Goal: Task Accomplishment & Management: Use online tool/utility

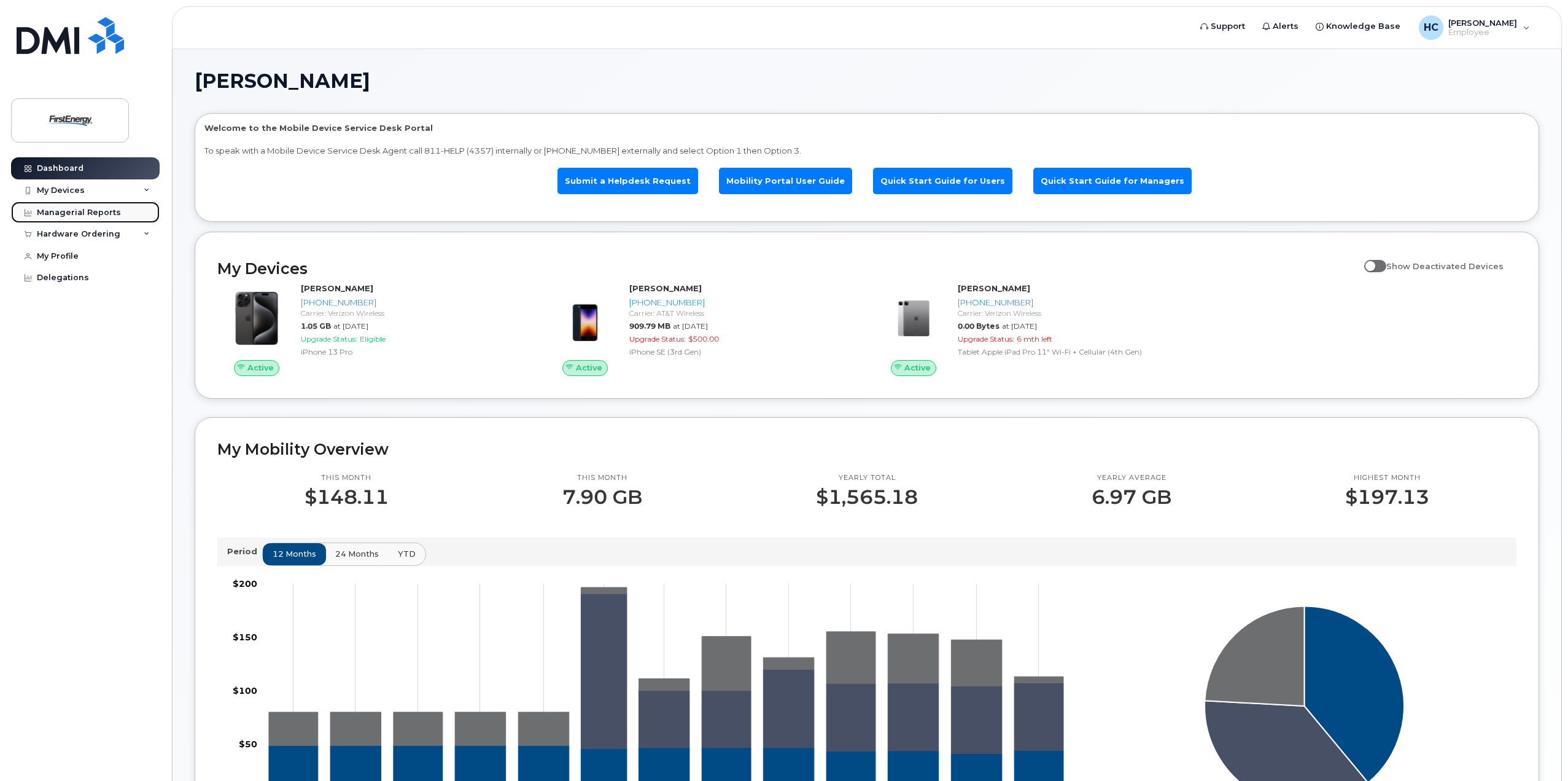
click at [71, 218] on link "Managerial Reports" at bounding box center [85, 213] width 149 height 22
click at [75, 215] on div "Managerial Reports" at bounding box center [79, 212] width 84 height 10
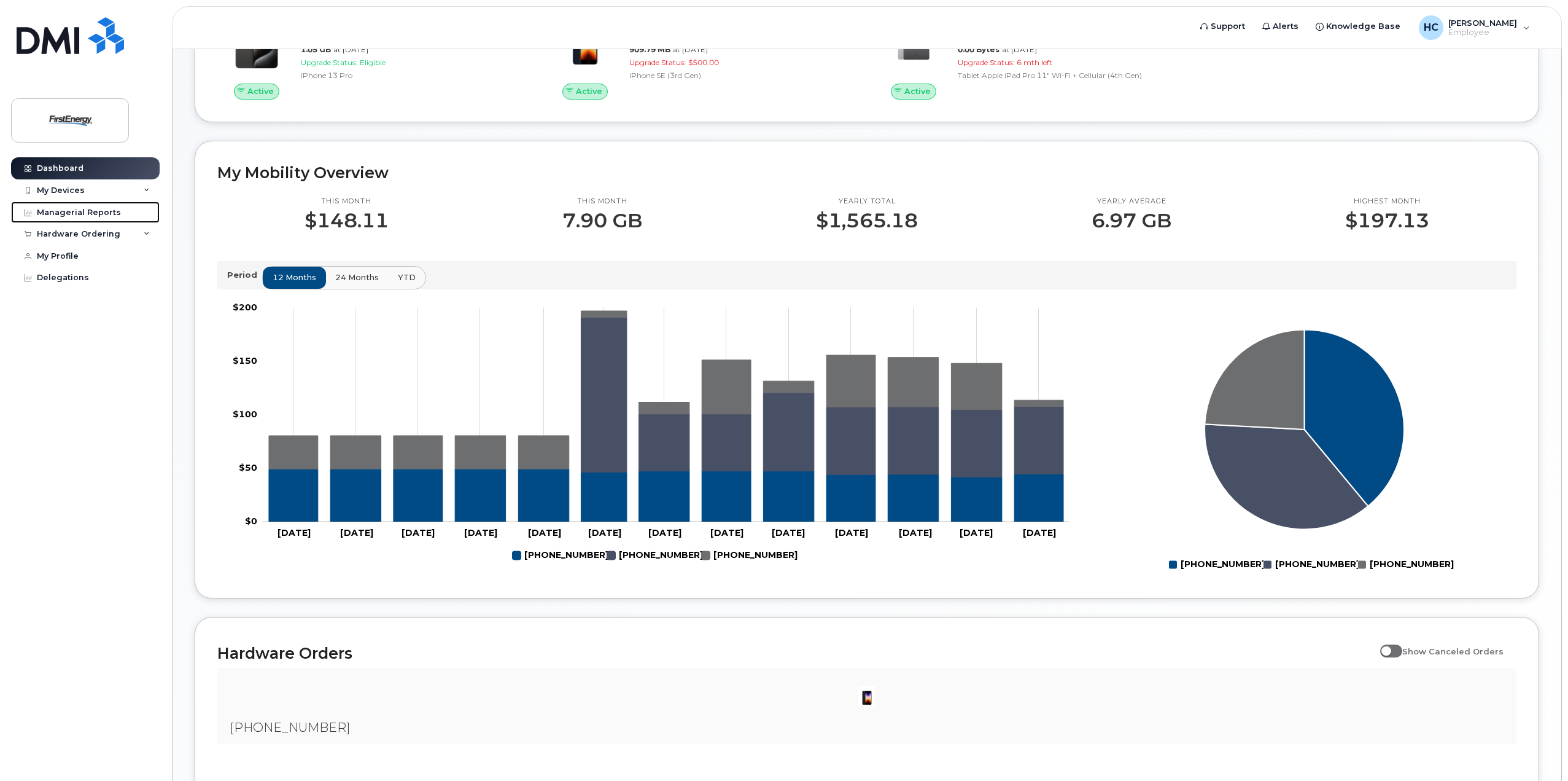
scroll to position [372, 0]
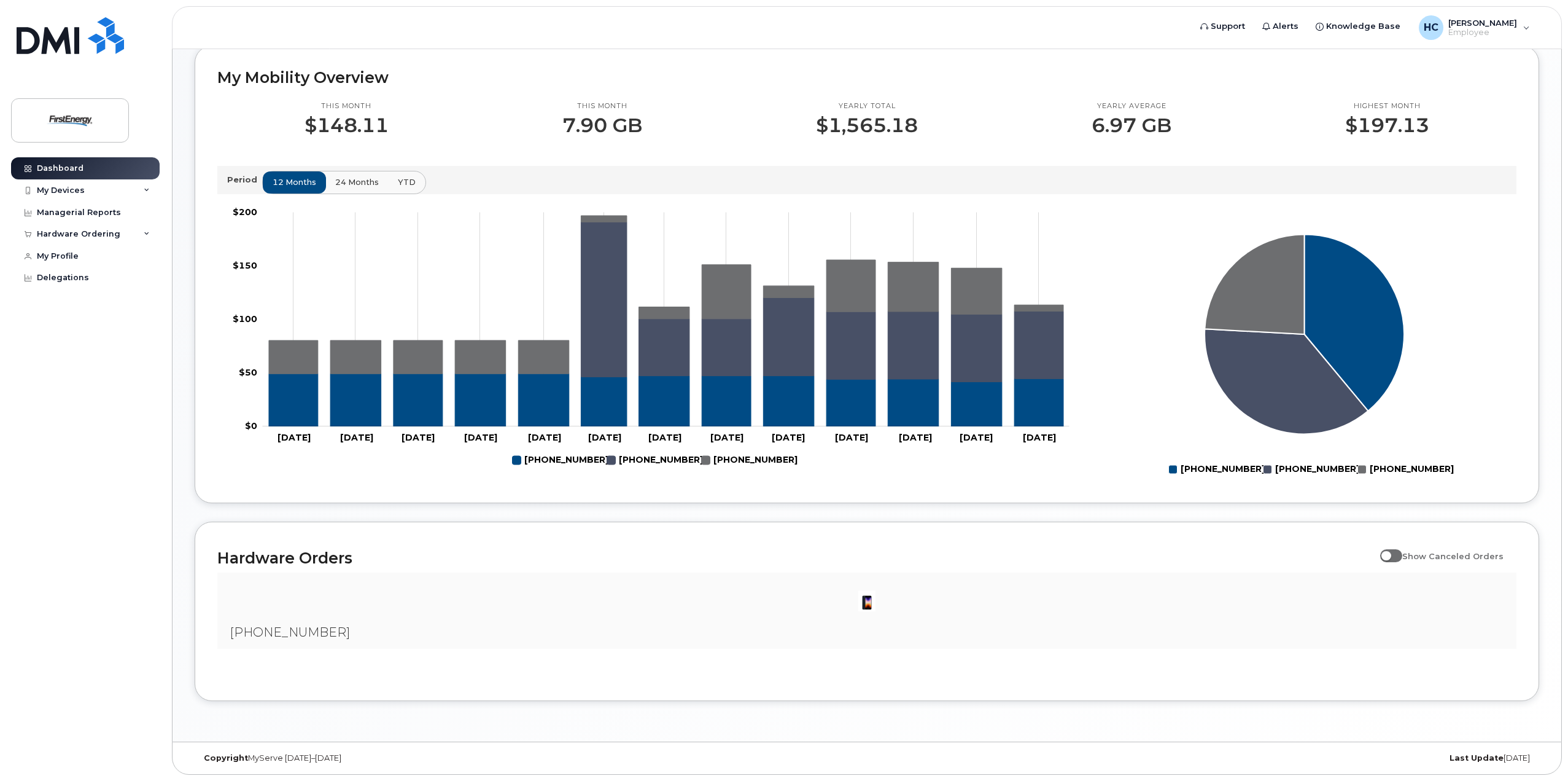
click at [1504, 14] on header "Support Alerts Knowledge Base HC Hajoway, Christy Employee English Français Sig…" at bounding box center [867, 28] width 1390 height 43
click at [1502, 24] on span "[PERSON_NAME]" at bounding box center [1483, 23] width 69 height 10
click at [1045, 21] on header "Support Alerts Knowledge Base HC Hajoway, Christy Employee English Français Sig…" at bounding box center [867, 28] width 1390 height 43
click at [144, 235] on icon at bounding box center [146, 234] width 6 height 6
click at [144, 194] on div "My Devices" at bounding box center [85, 191] width 149 height 22
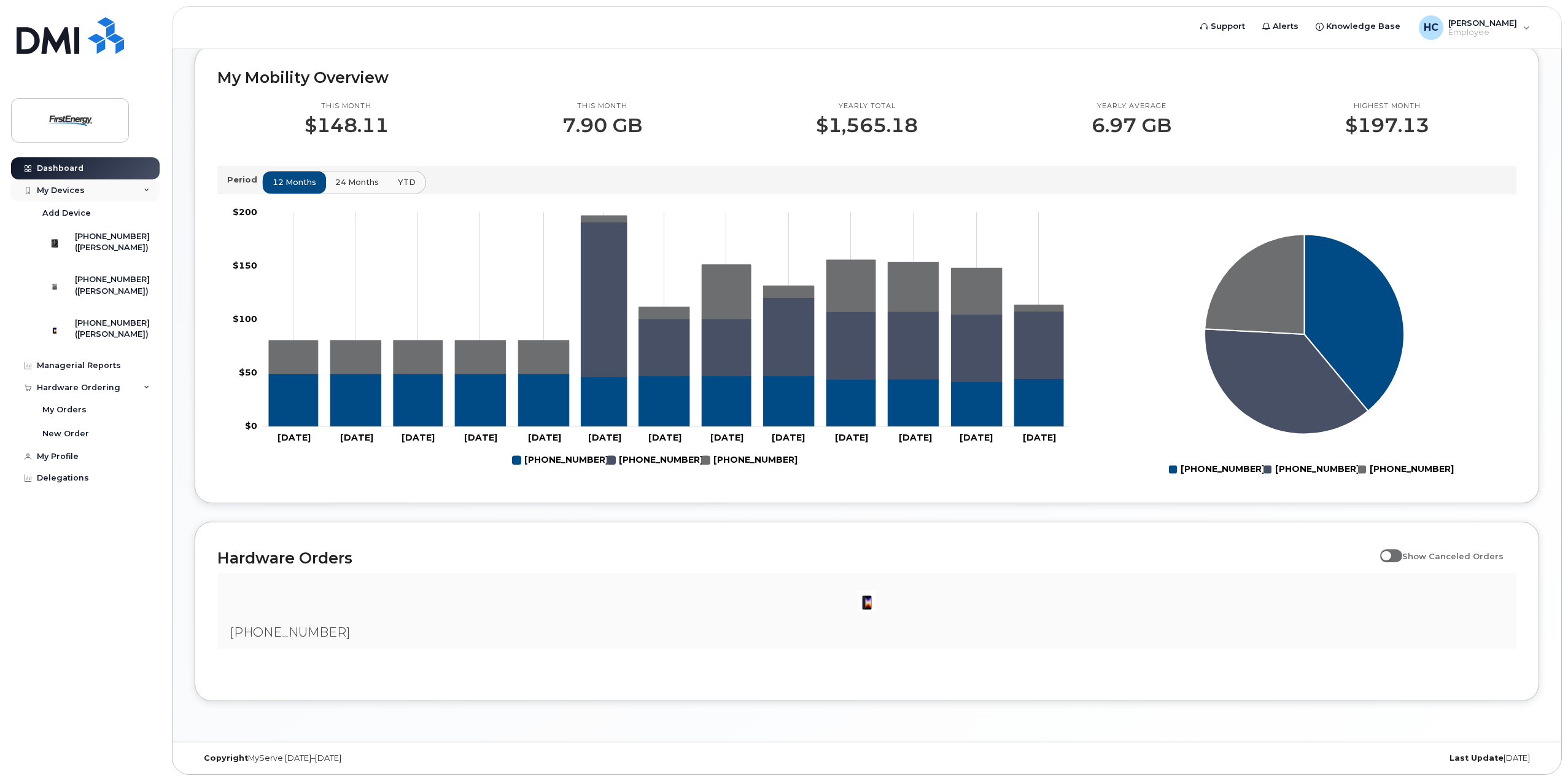
click at [151, 189] on div "My Devices" at bounding box center [85, 191] width 149 height 22
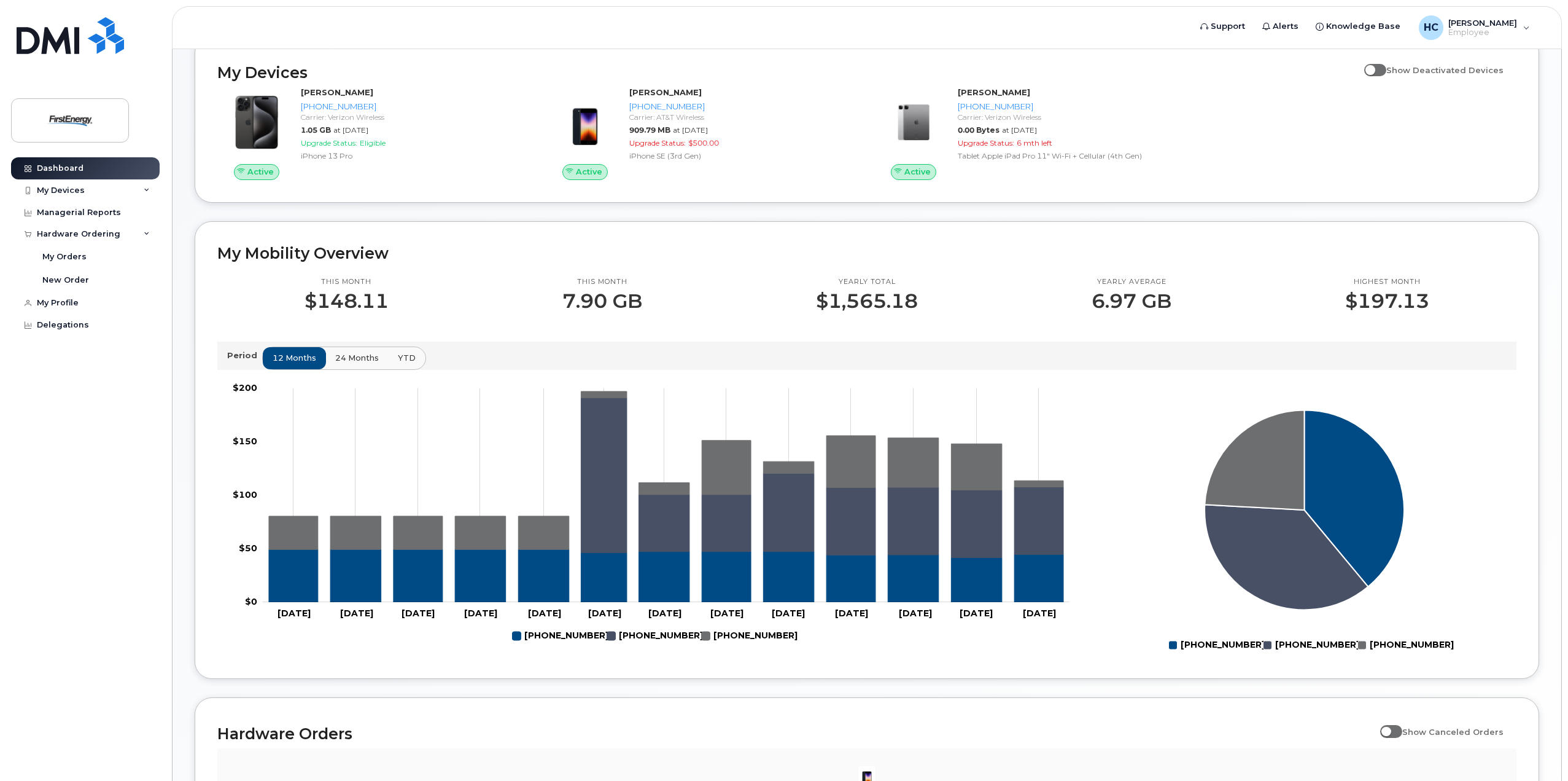
scroll to position [0, 0]
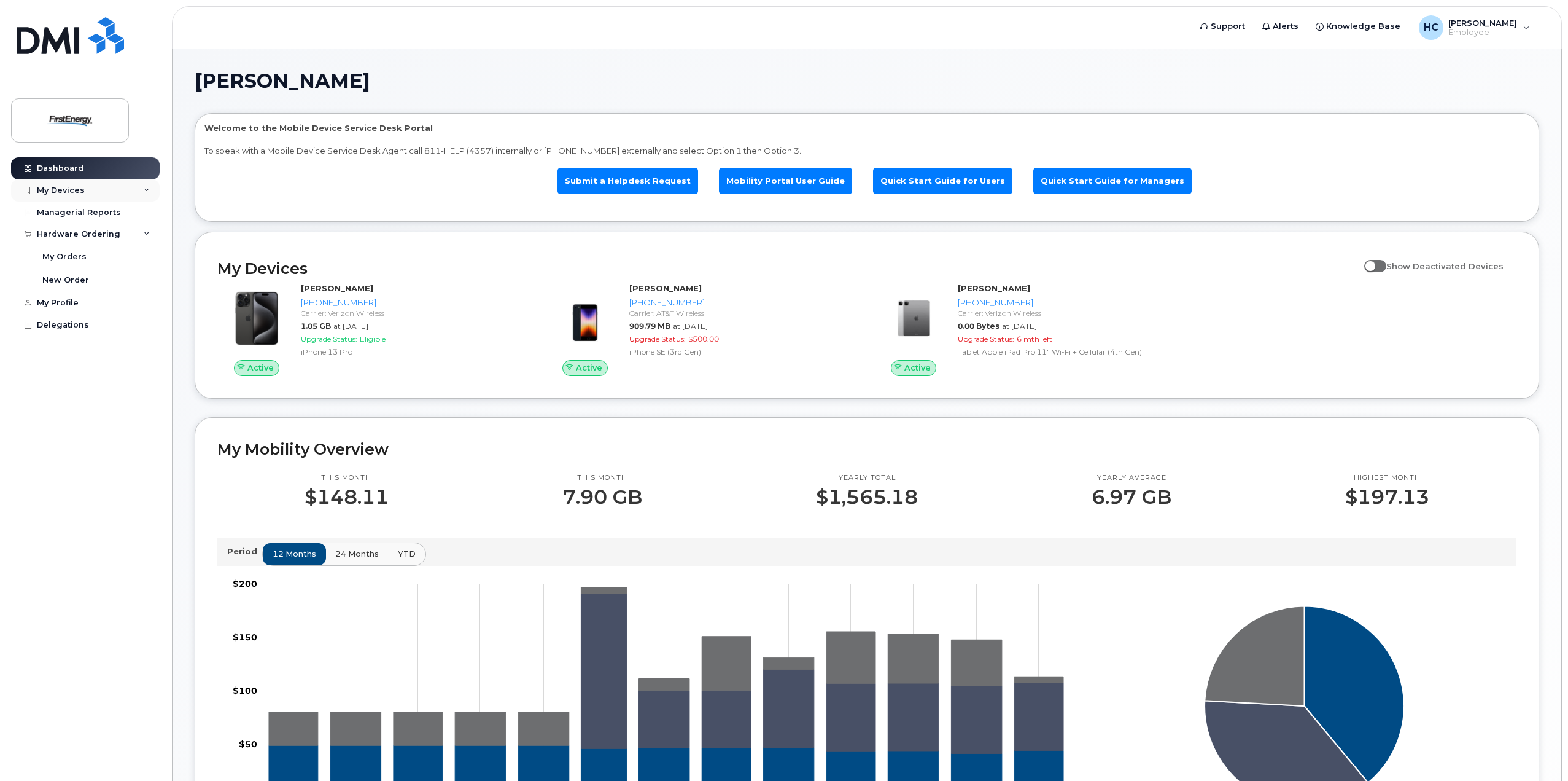
click at [71, 189] on div "My Devices" at bounding box center [60, 190] width 48 height 10
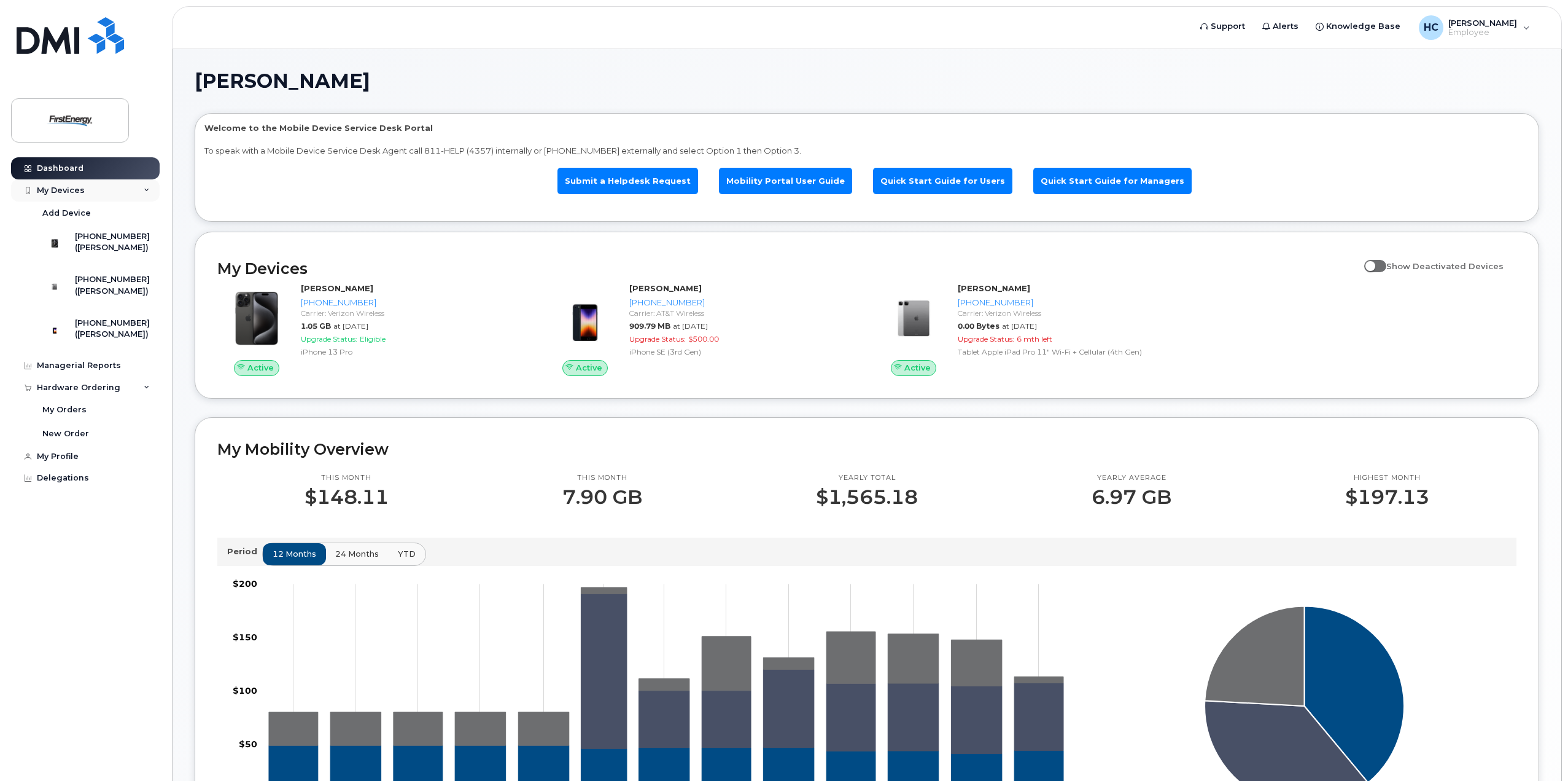
click at [80, 180] on div "My Devices" at bounding box center [85, 191] width 149 height 22
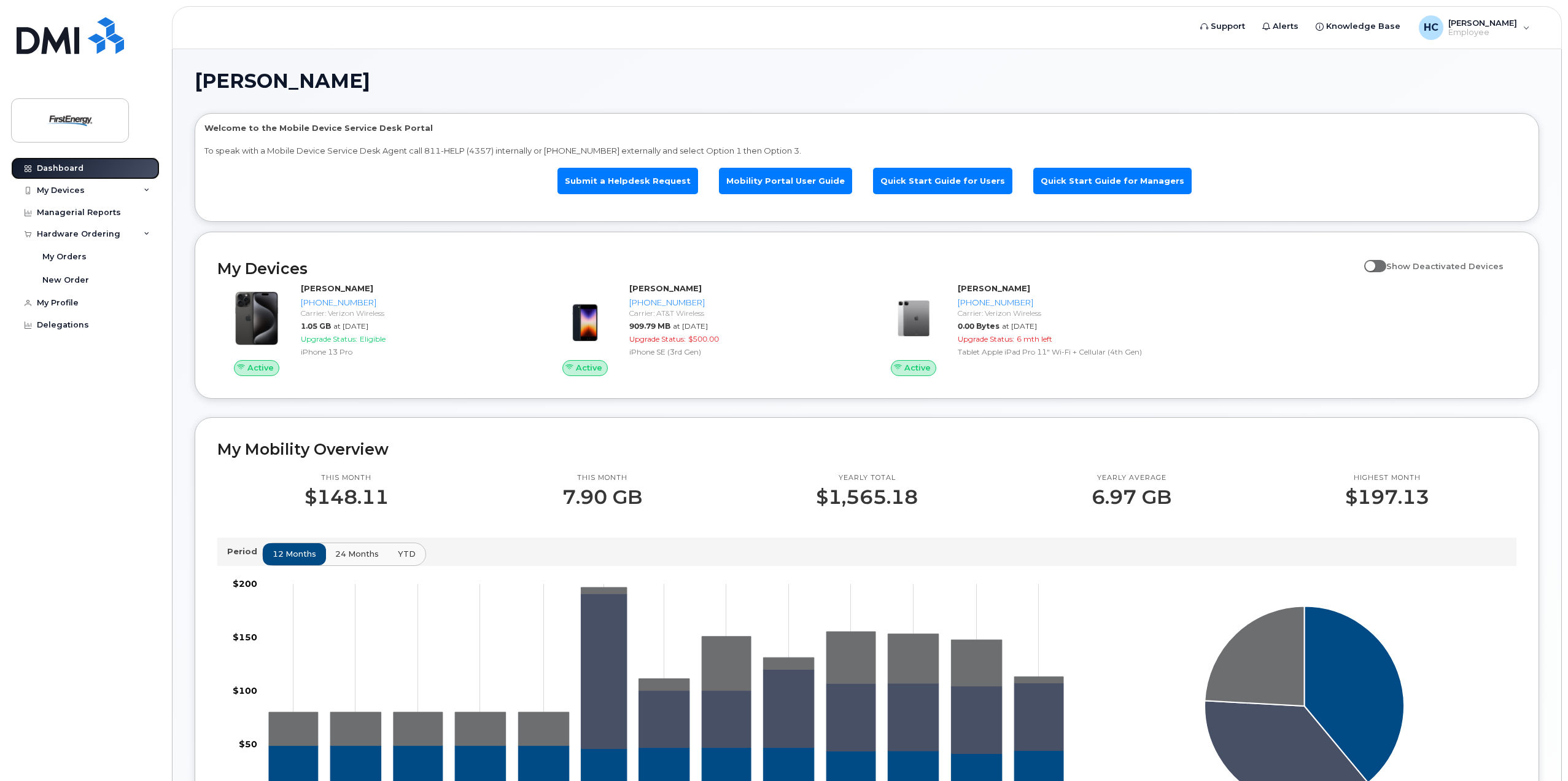
click at [77, 161] on link "Dashboard" at bounding box center [85, 169] width 149 height 22
drag, startPoint x: 63, startPoint y: 277, endPoint x: 285, endPoint y: 227, distance: 227.6
click at [62, 277] on div "Delegations" at bounding box center [63, 278] width 52 height 10
click at [1082, 178] on link "Quick Start Guide for Managers" at bounding box center [1112, 181] width 158 height 26
click at [68, 194] on div "My Devices" at bounding box center [60, 190] width 48 height 10
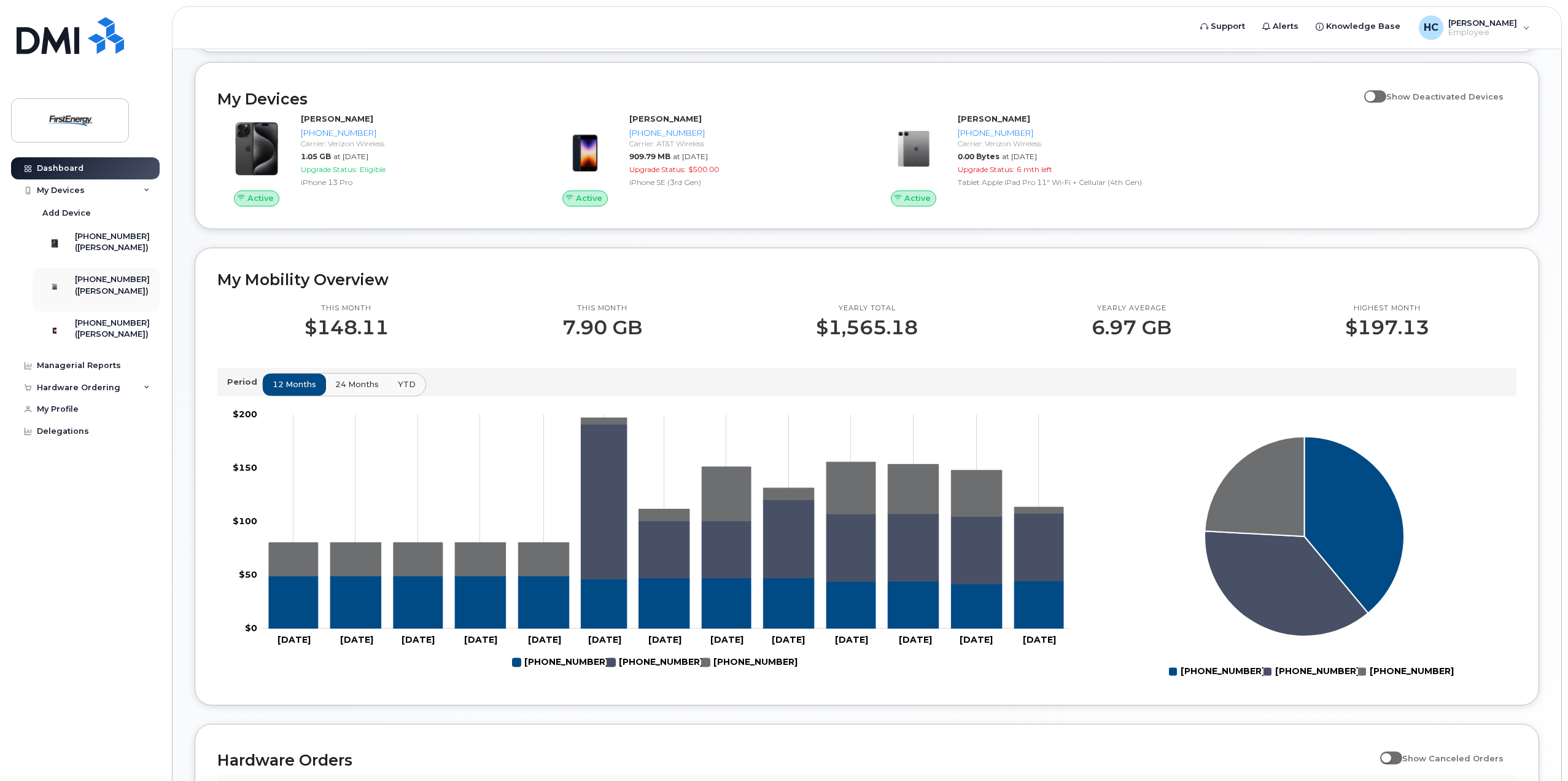
scroll to position [185, 0]
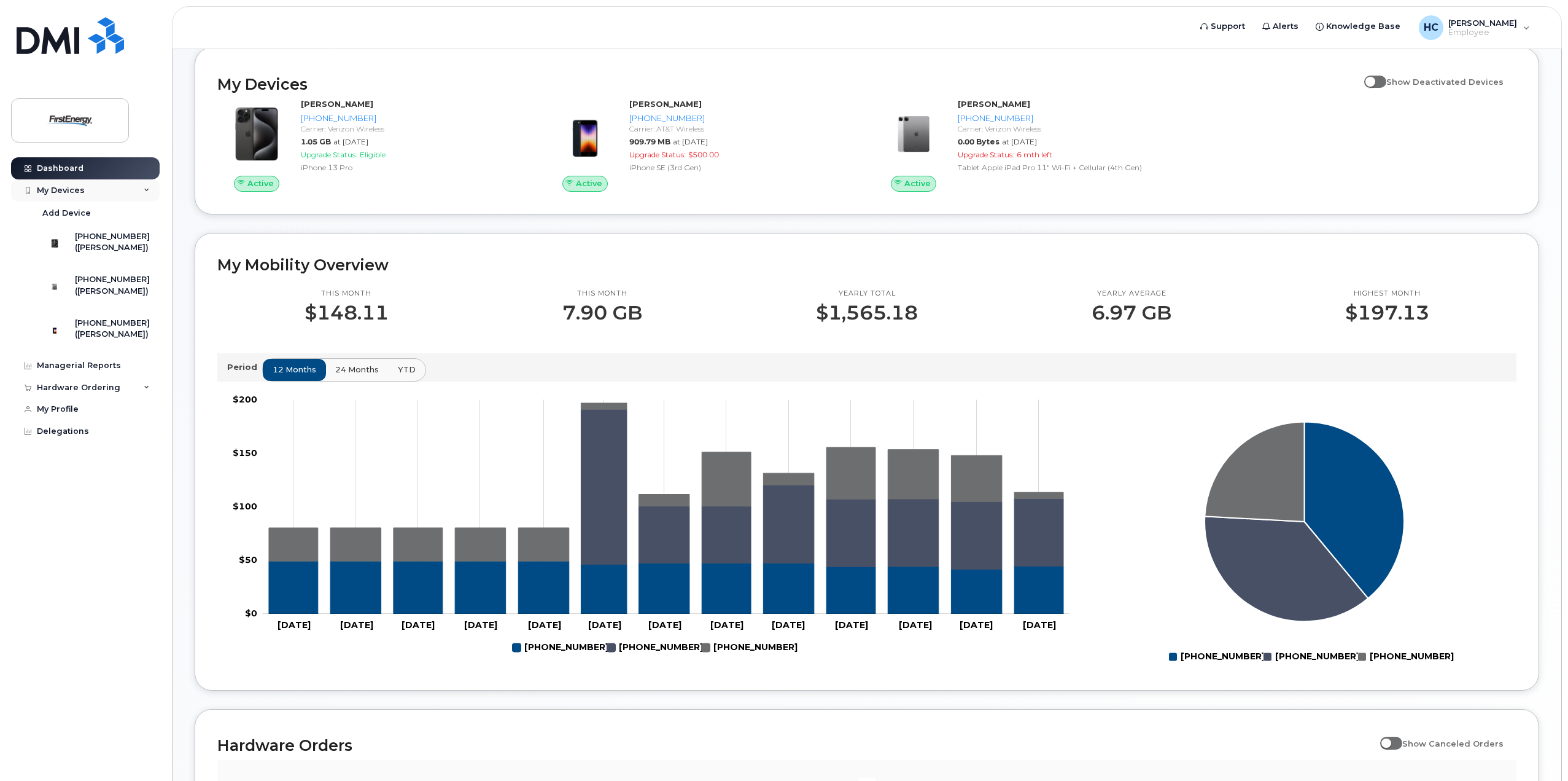
click at [67, 189] on div "My Devices" at bounding box center [60, 190] width 48 height 10
click at [68, 215] on div "Add Device" at bounding box center [66, 213] width 48 height 11
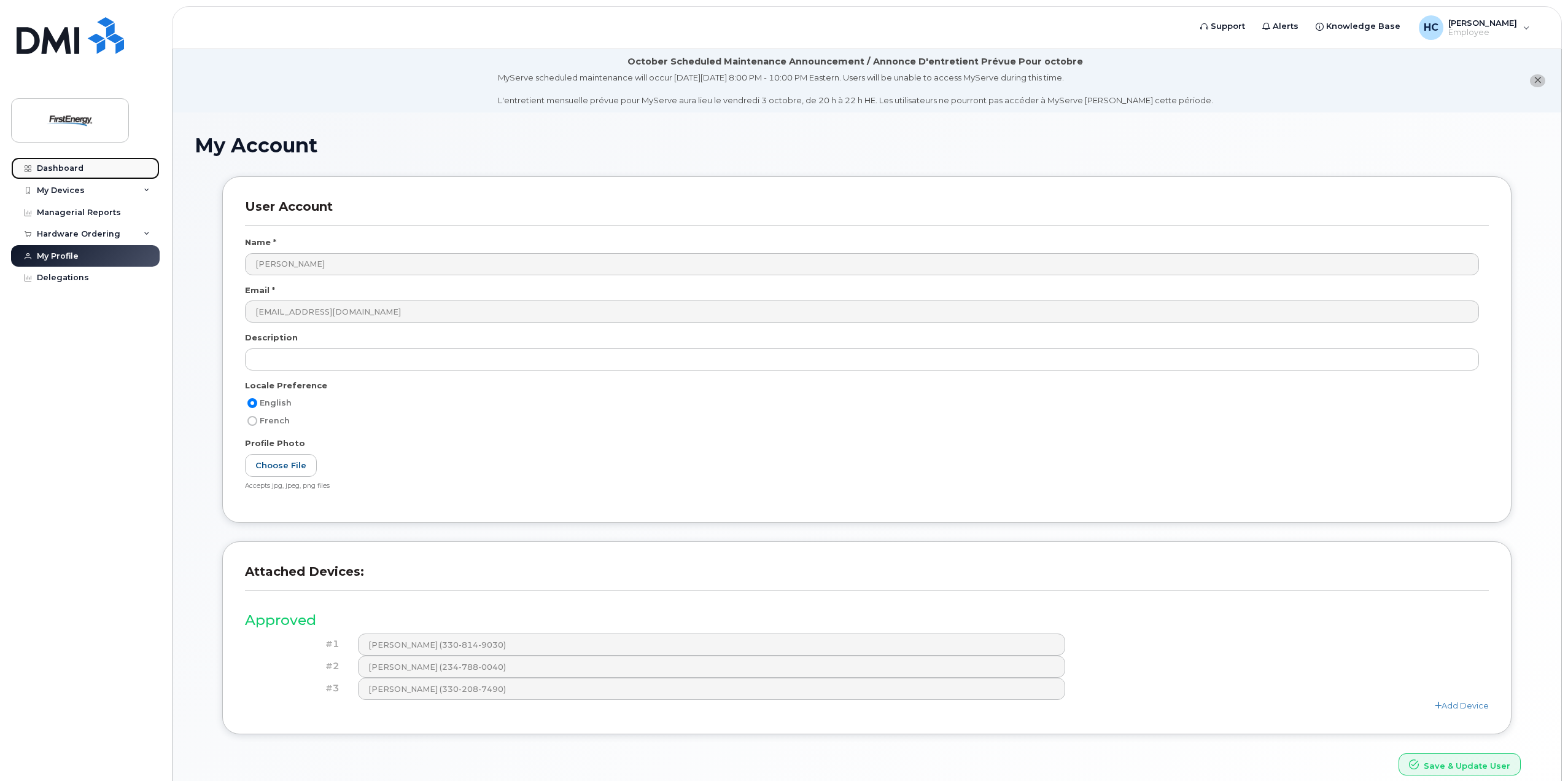
click at [78, 169] on div "Dashboard" at bounding box center [60, 168] width 47 height 10
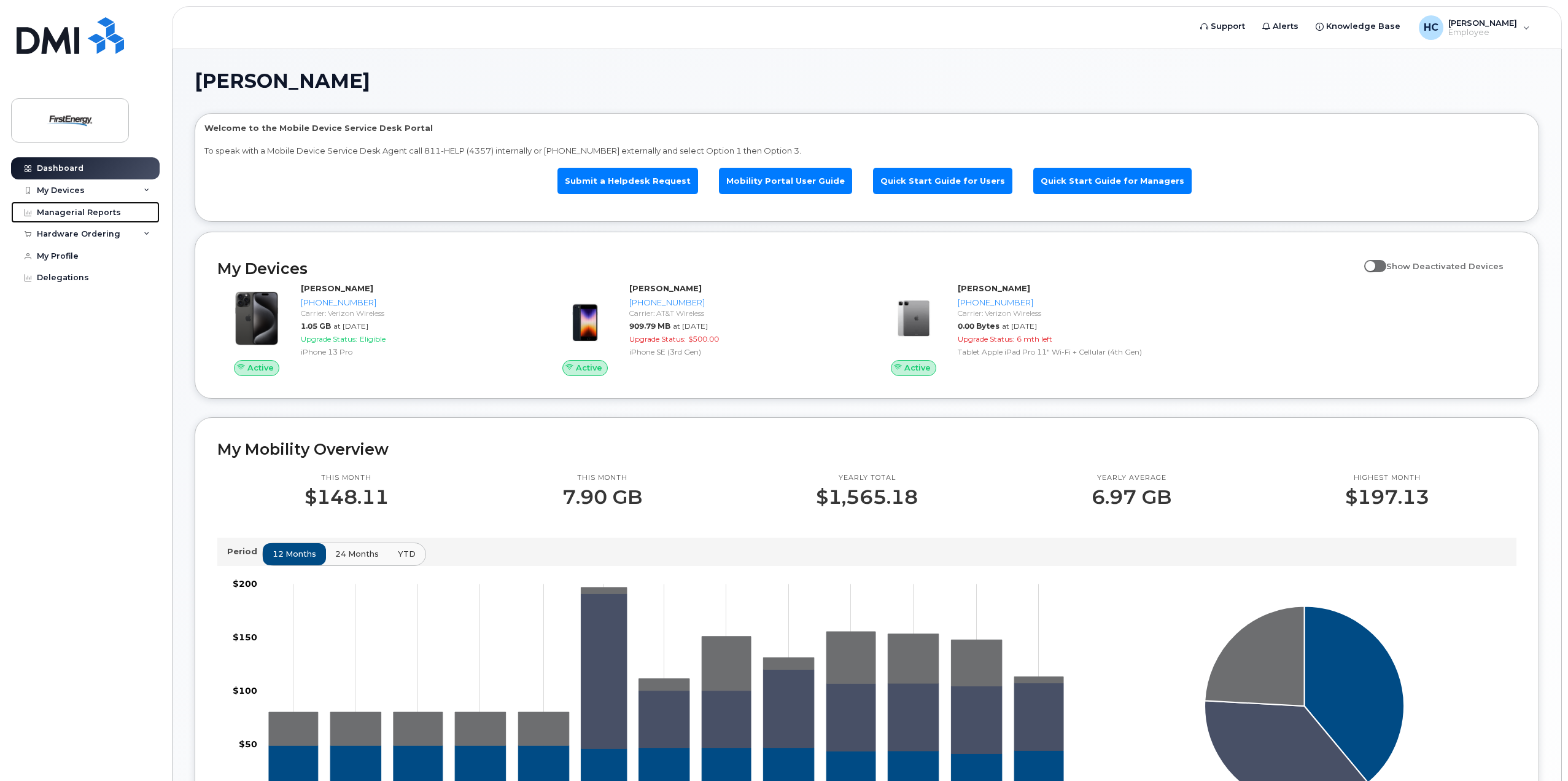
drag, startPoint x: 45, startPoint y: 211, endPoint x: 208, endPoint y: 228, distance: 163.9
click at [45, 211] on div "Managerial Reports" at bounding box center [79, 212] width 84 height 10
drag, startPoint x: 63, startPoint y: 280, endPoint x: 86, endPoint y: 246, distance: 41.0
click at [63, 280] on div "Delegations" at bounding box center [63, 278] width 52 height 10
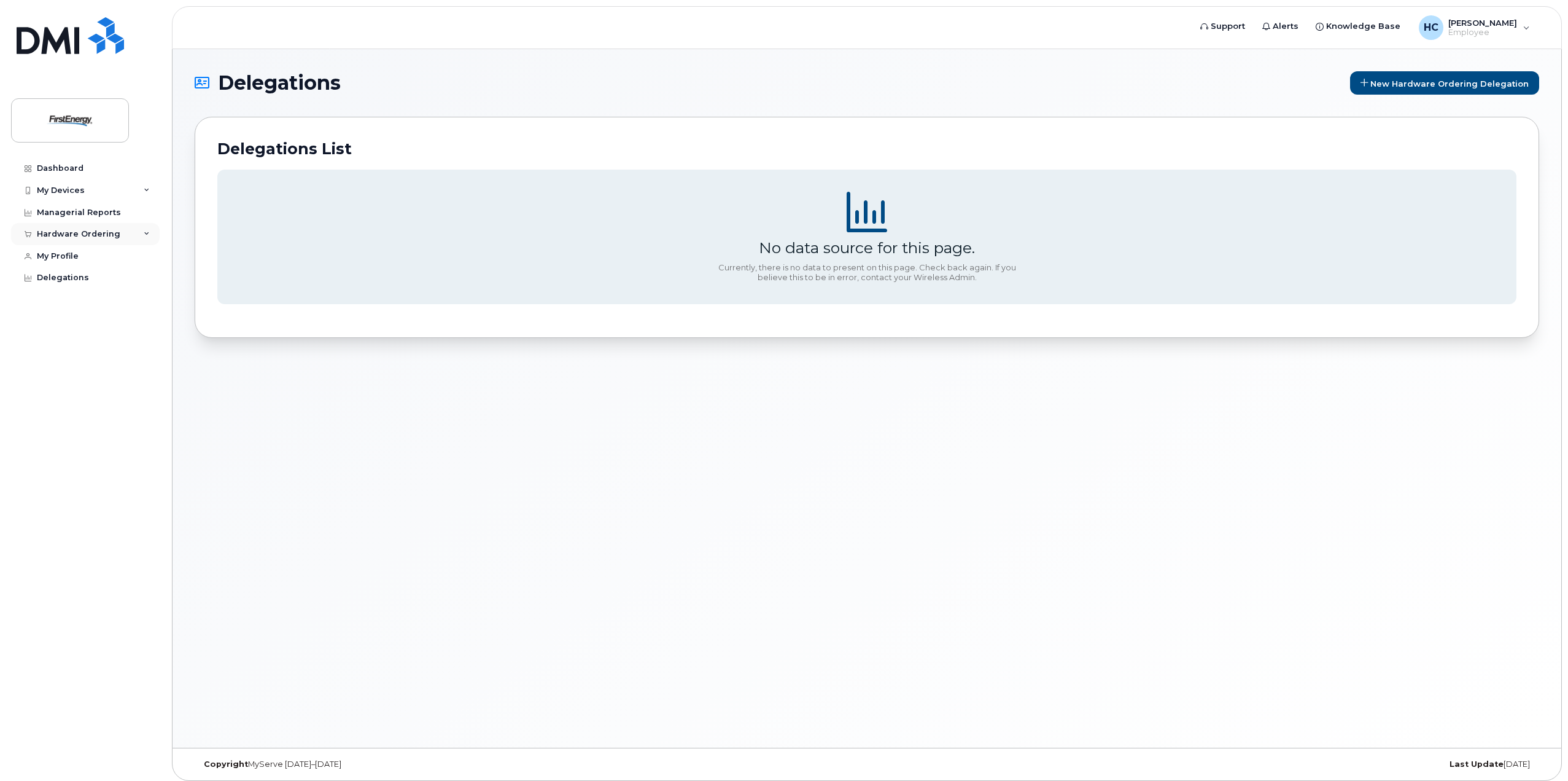
click at [137, 232] on div "Hardware Ordering" at bounding box center [85, 234] width 149 height 22
click at [80, 279] on div "New Order" at bounding box center [66, 280] width 47 height 11
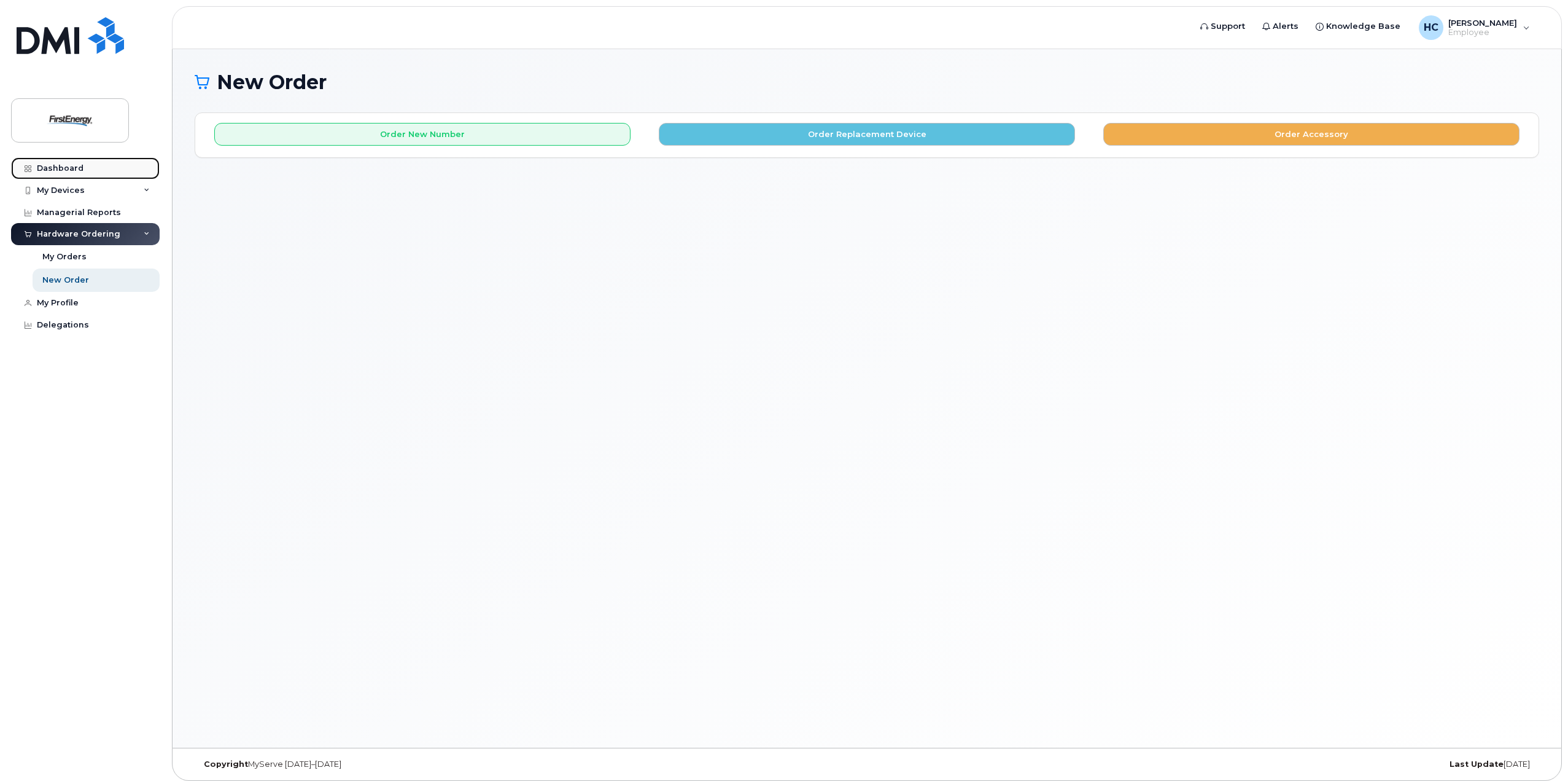
click at [77, 165] on div "Dashboard" at bounding box center [60, 168] width 47 height 10
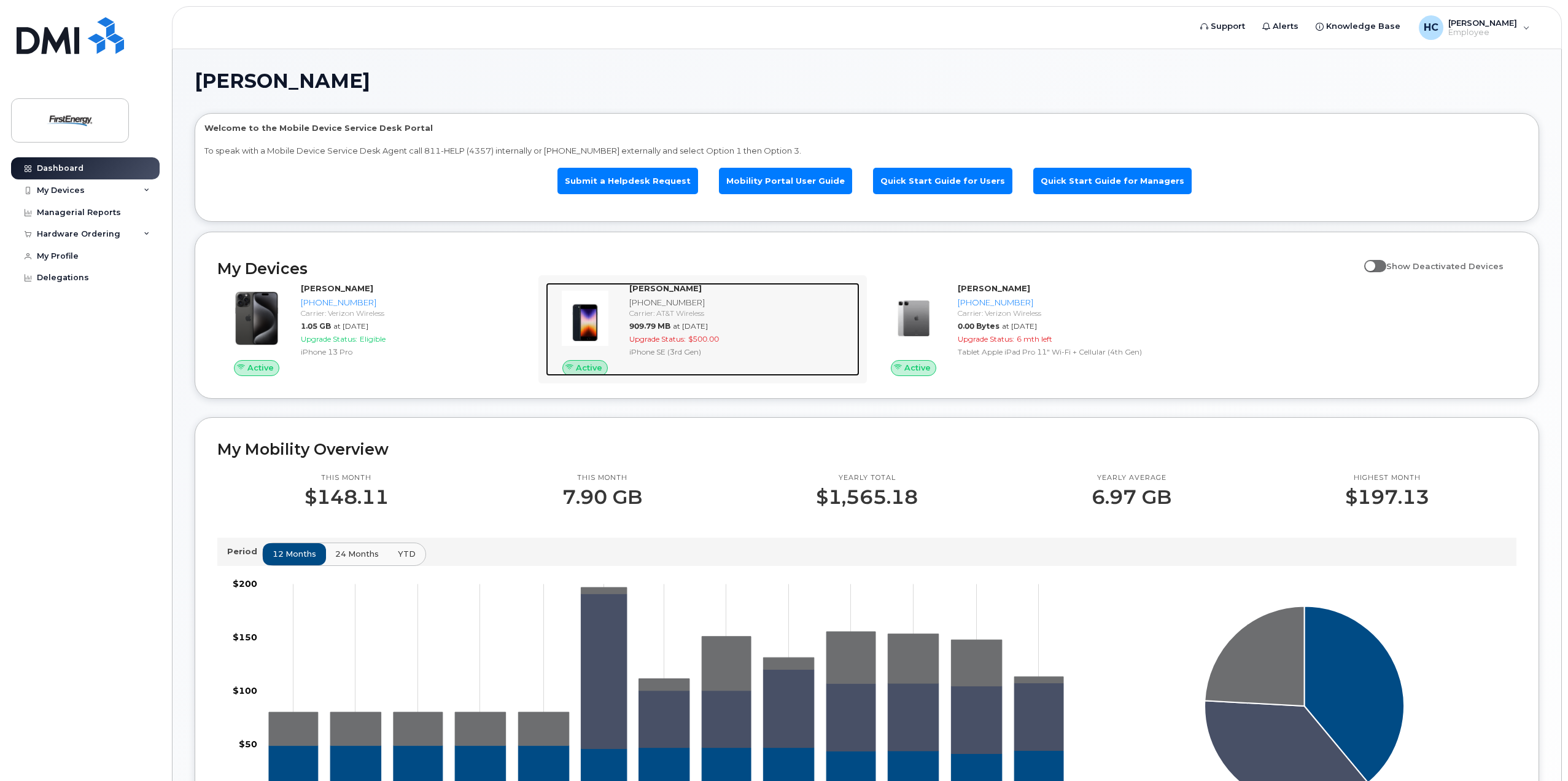
click at [672, 310] on div "Carrier: AT&T Wireless" at bounding box center [742, 312] width 225 height 10
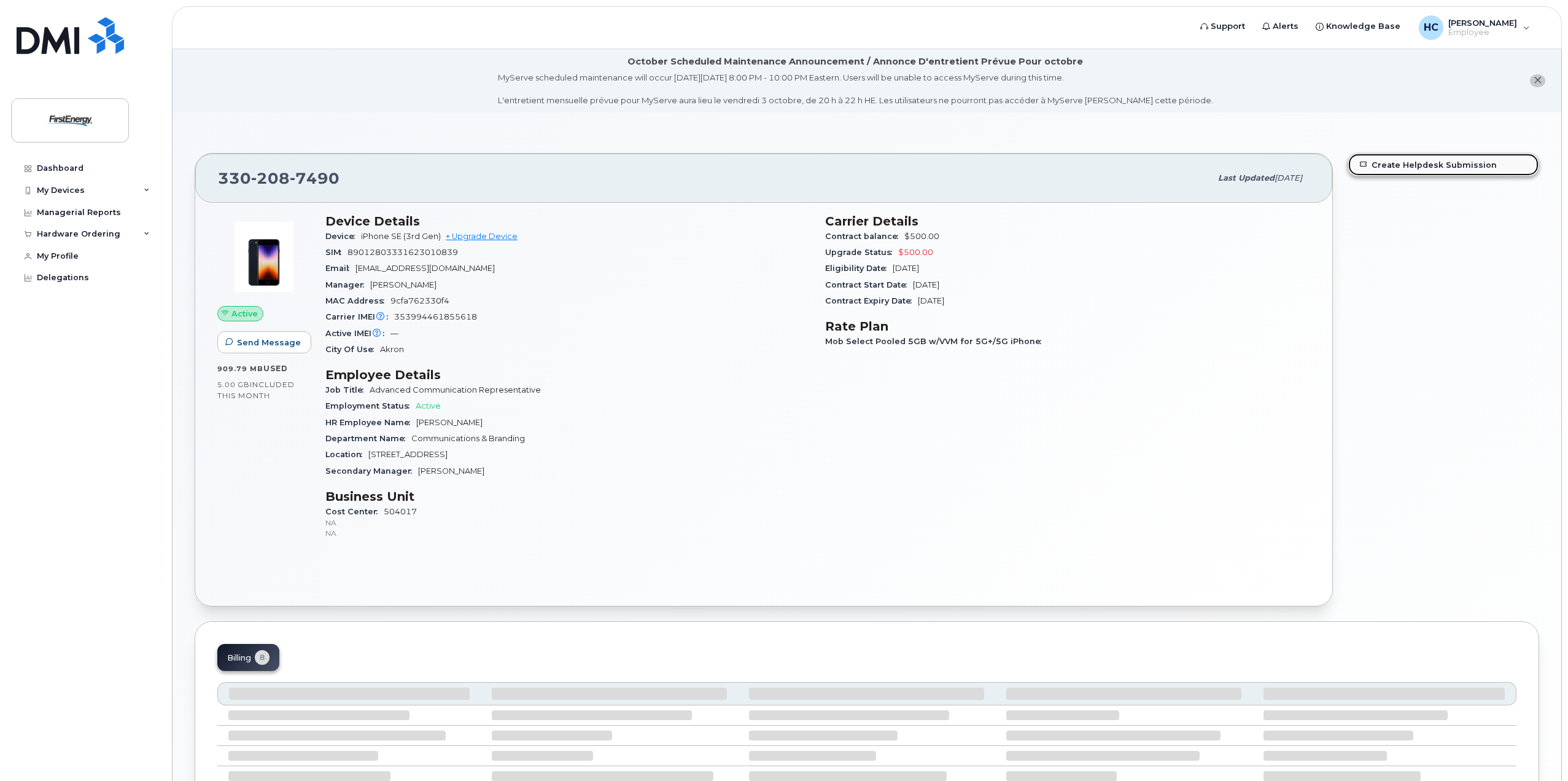
click at [1404, 165] on link "Create Helpdesk Submission" at bounding box center [1444, 164] width 191 height 22
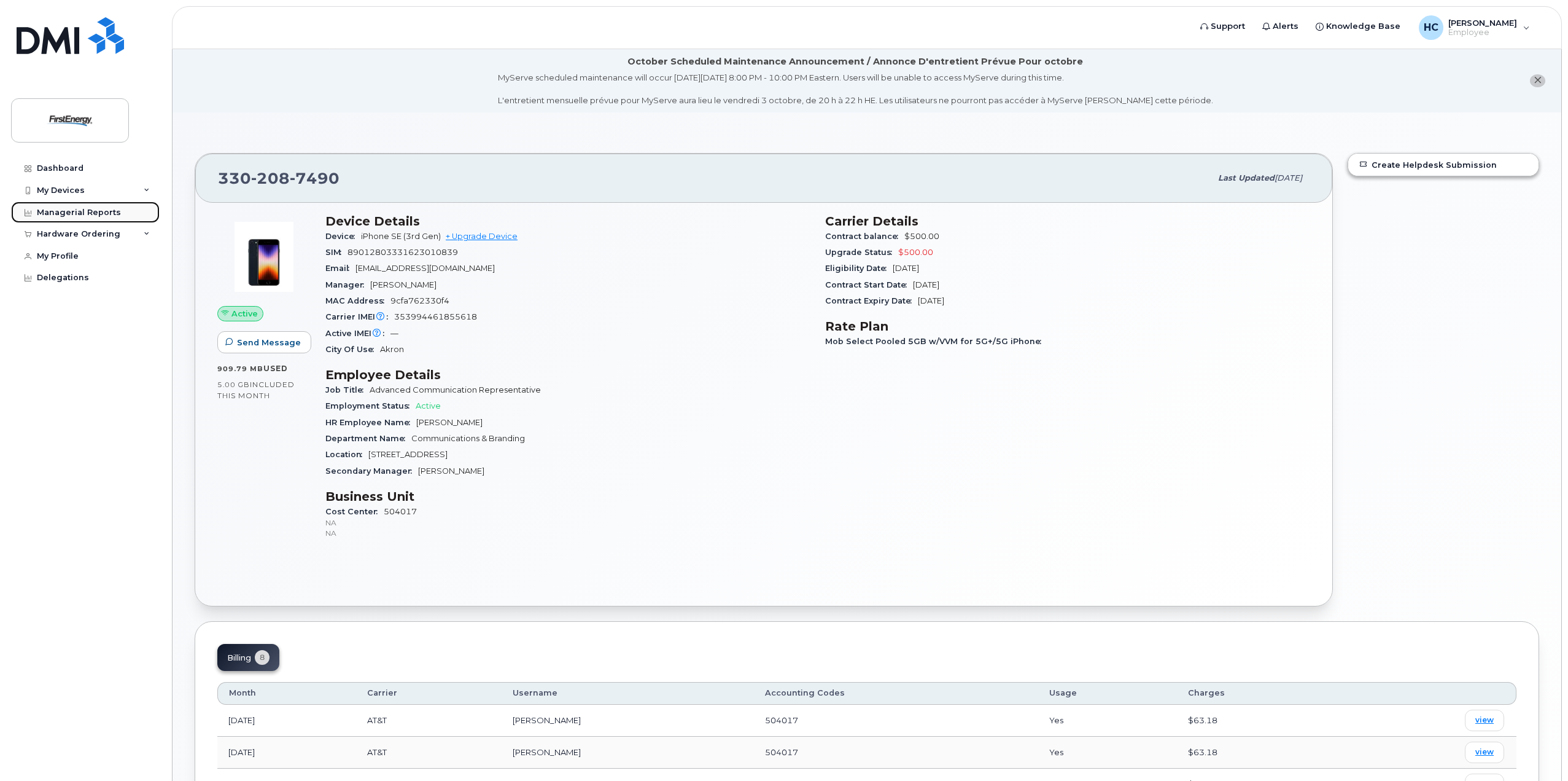
click at [69, 214] on div "Managerial Reports" at bounding box center [79, 212] width 84 height 10
